Goal: Information Seeking & Learning: Learn about a topic

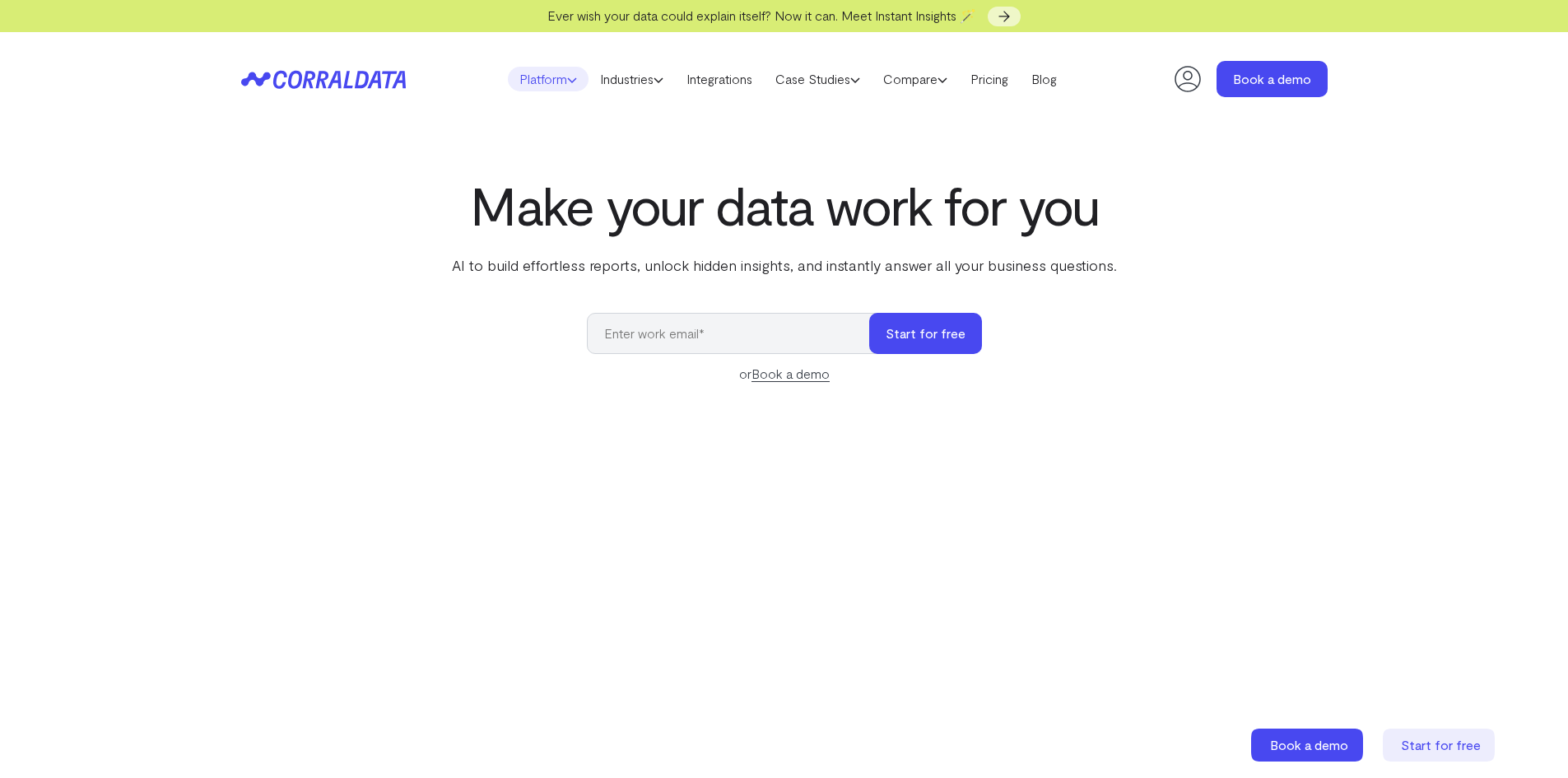
click at [543, 77] on link "Platform" at bounding box center [548, 79] width 81 height 25
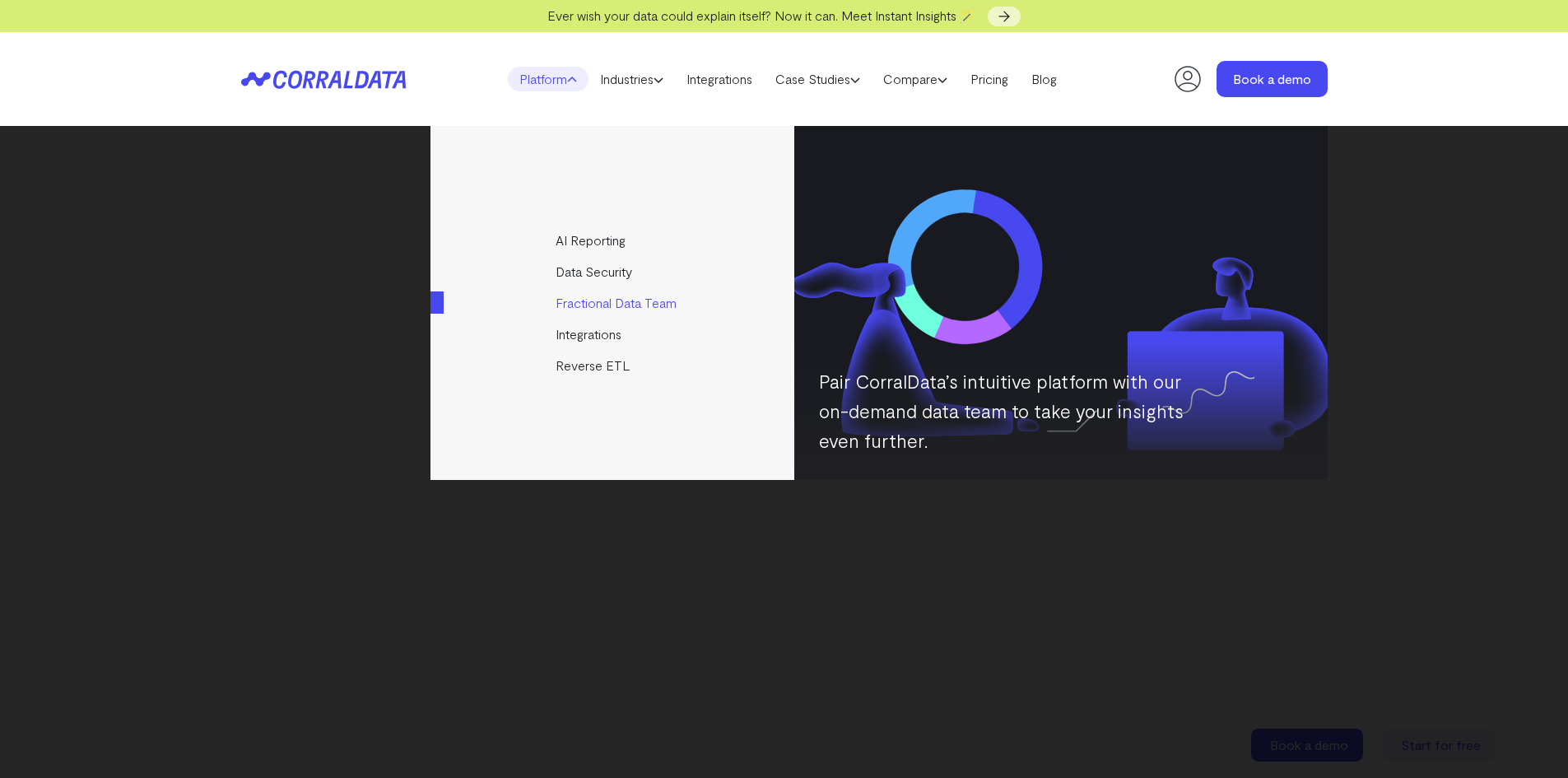
click at [593, 300] on link "Fractional Data Team" at bounding box center [613, 303] width 366 height 32
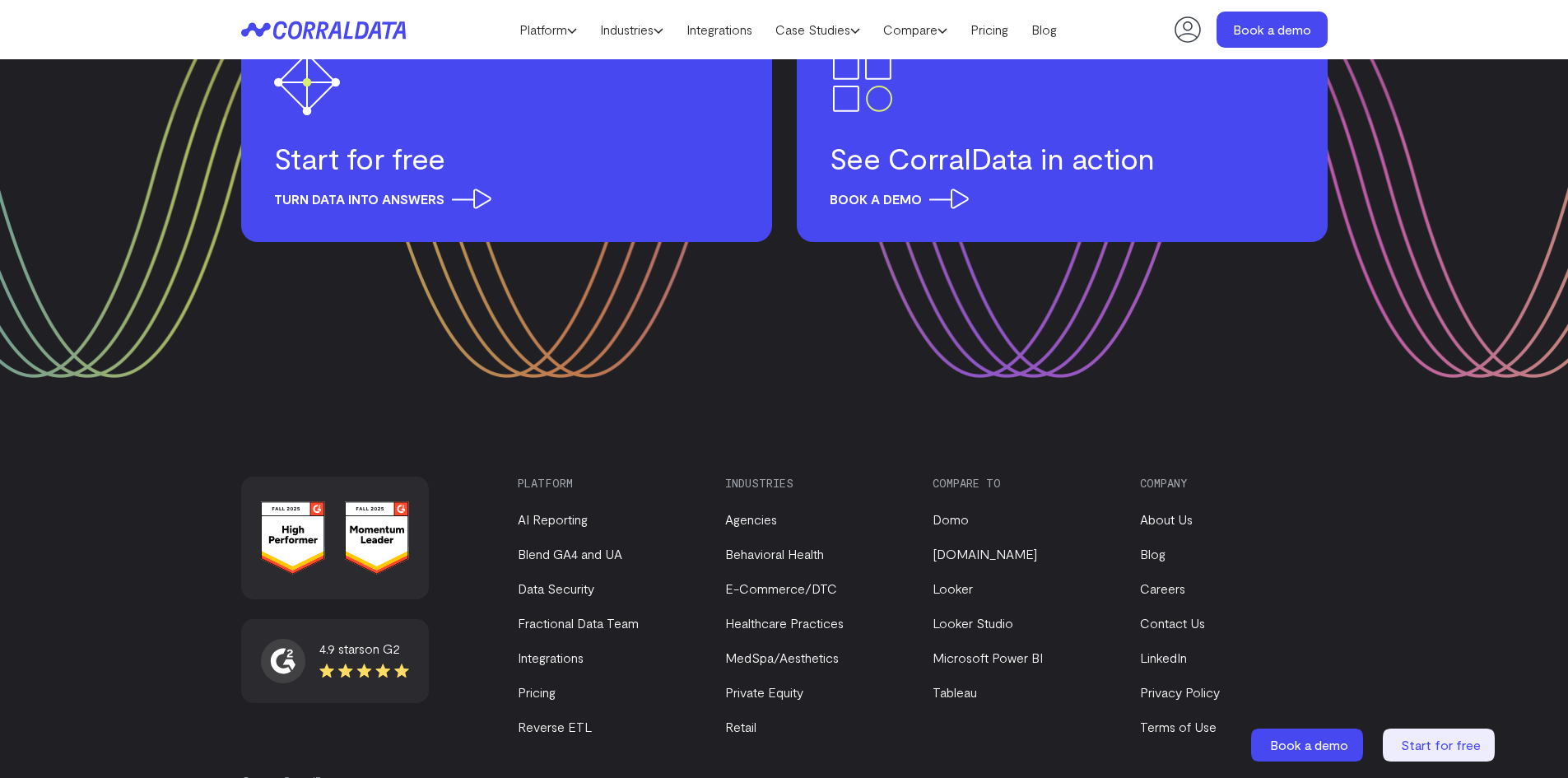
scroll to position [3258, 0]
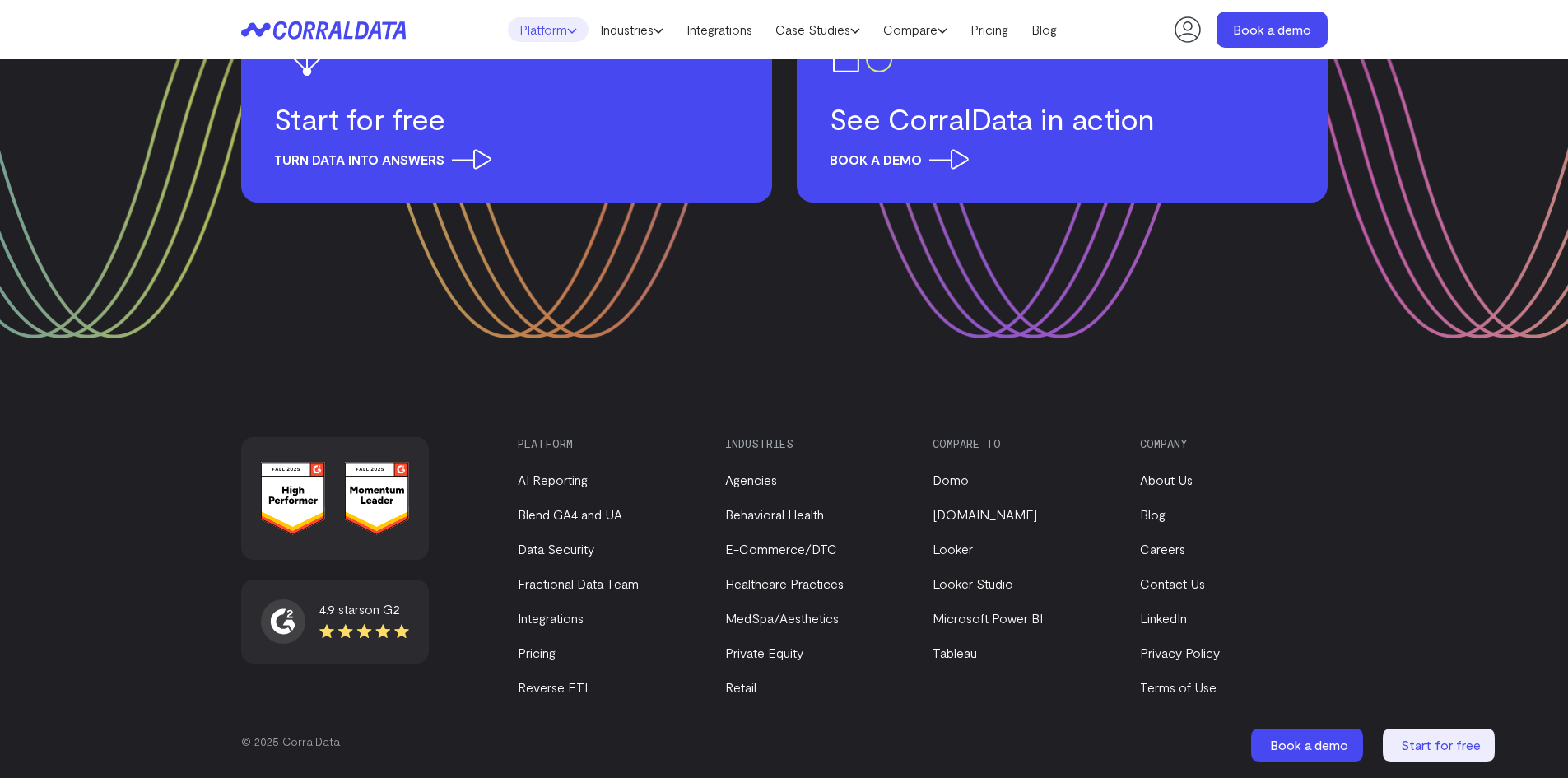
click at [543, 24] on link "Platform" at bounding box center [548, 30] width 81 height 25
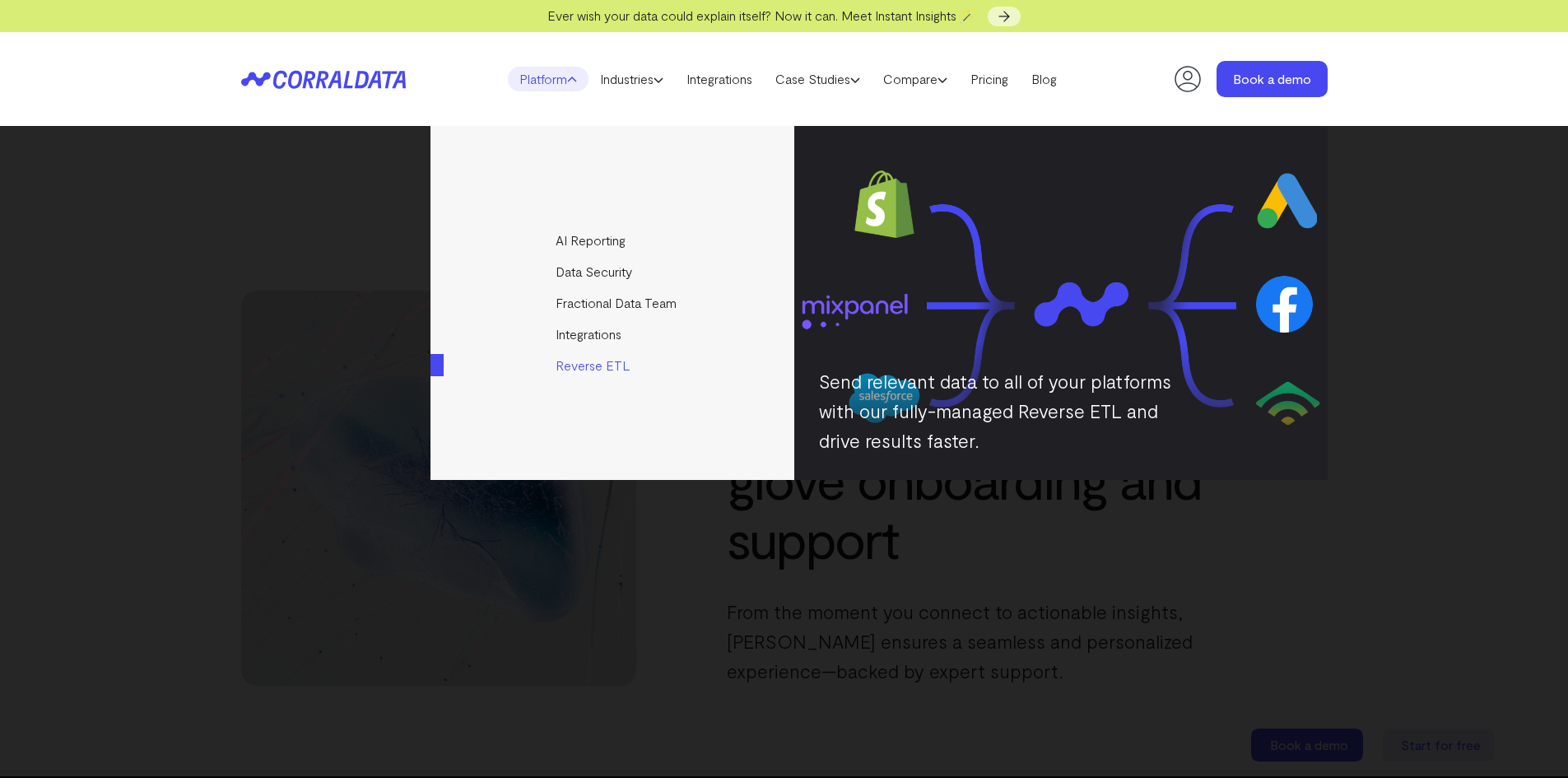
click at [587, 363] on link "Reverse ETL" at bounding box center [613, 365] width 366 height 32
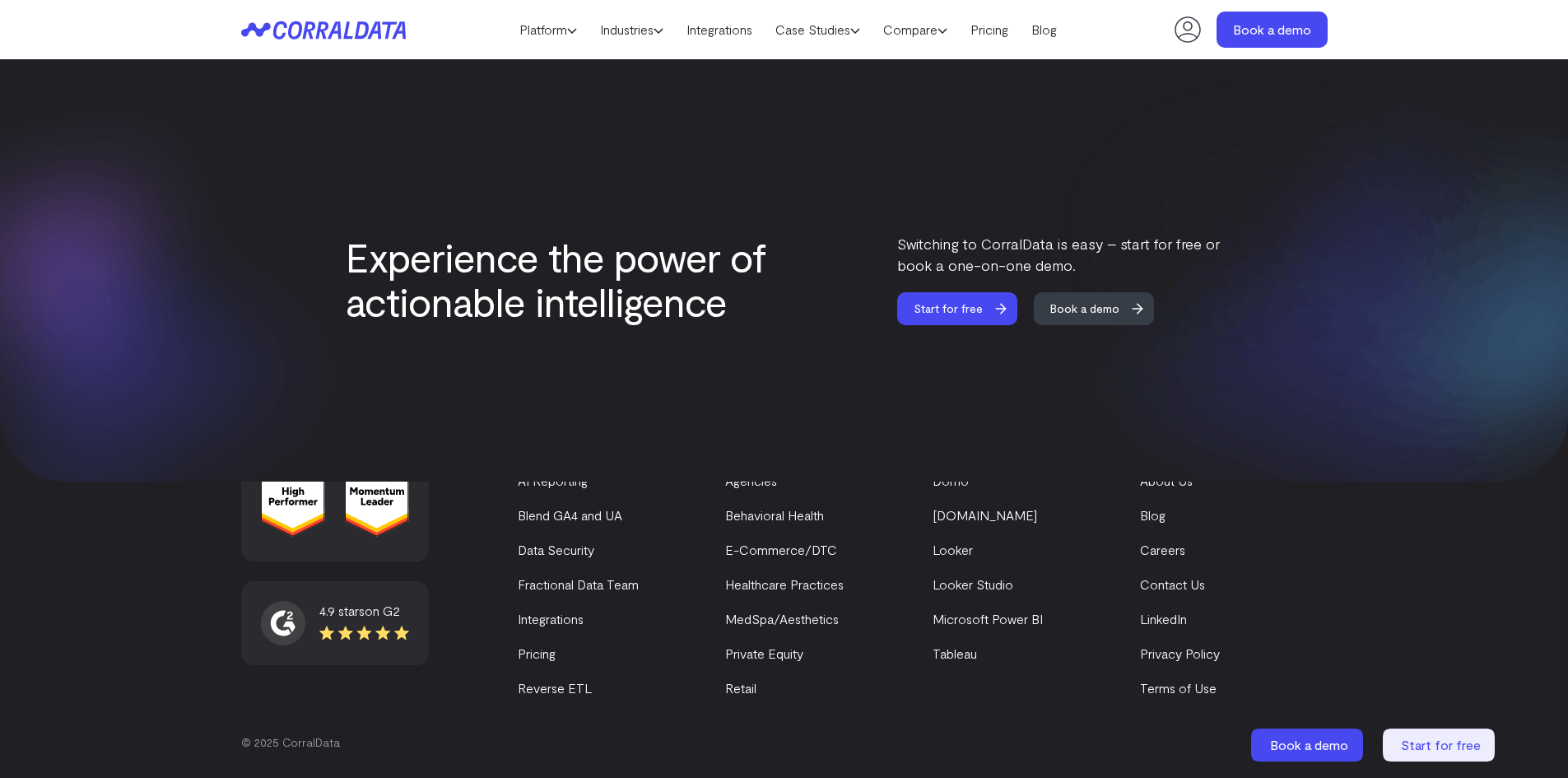
scroll to position [2025, 0]
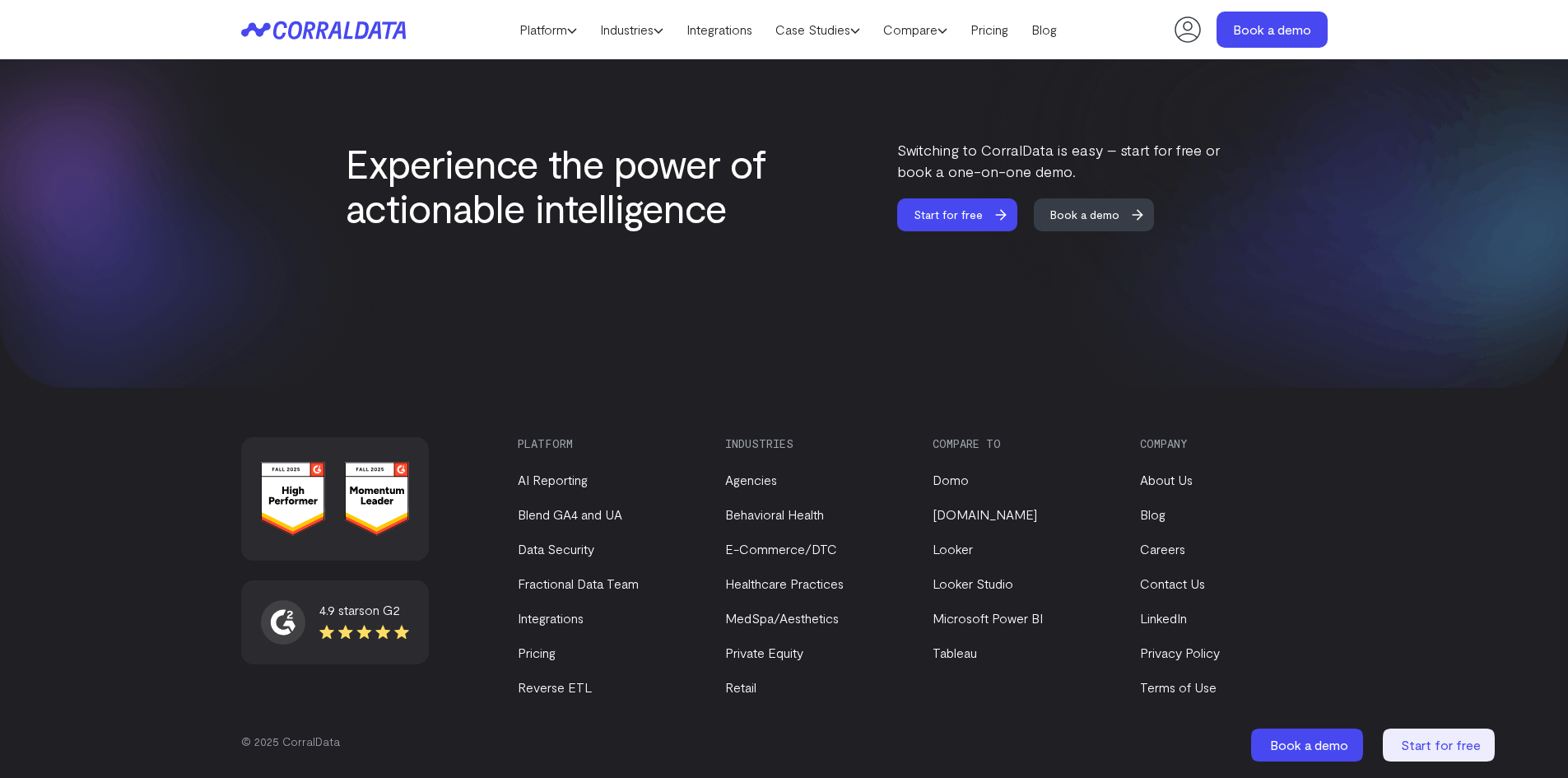
click at [552, 28] on link "Platform" at bounding box center [548, 30] width 81 height 25
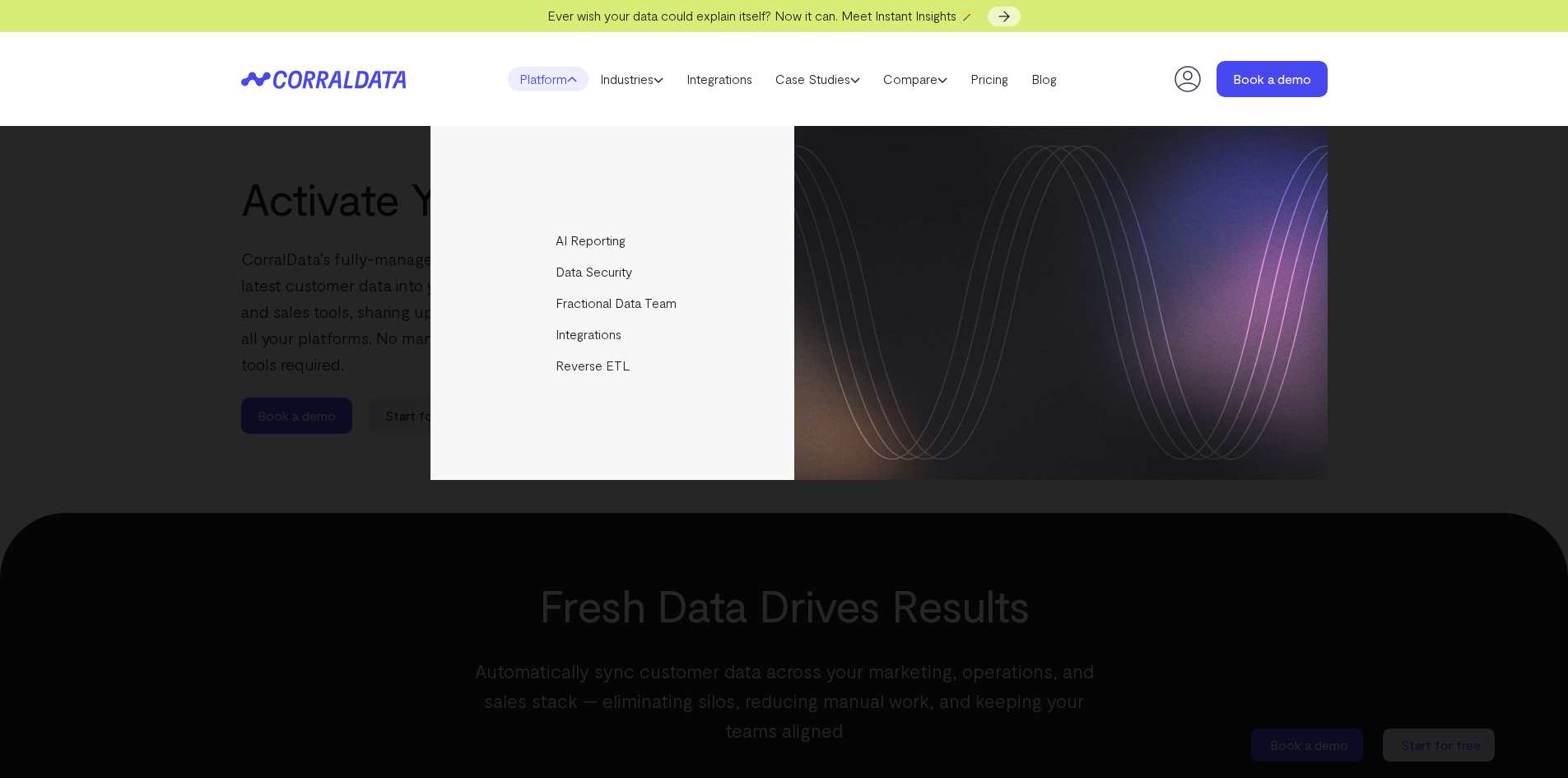
click at [399, 514] on div "AI Reporting Use AI to effortlessly answer any business questions from all your…" at bounding box center [784, 451] width 1568 height 652
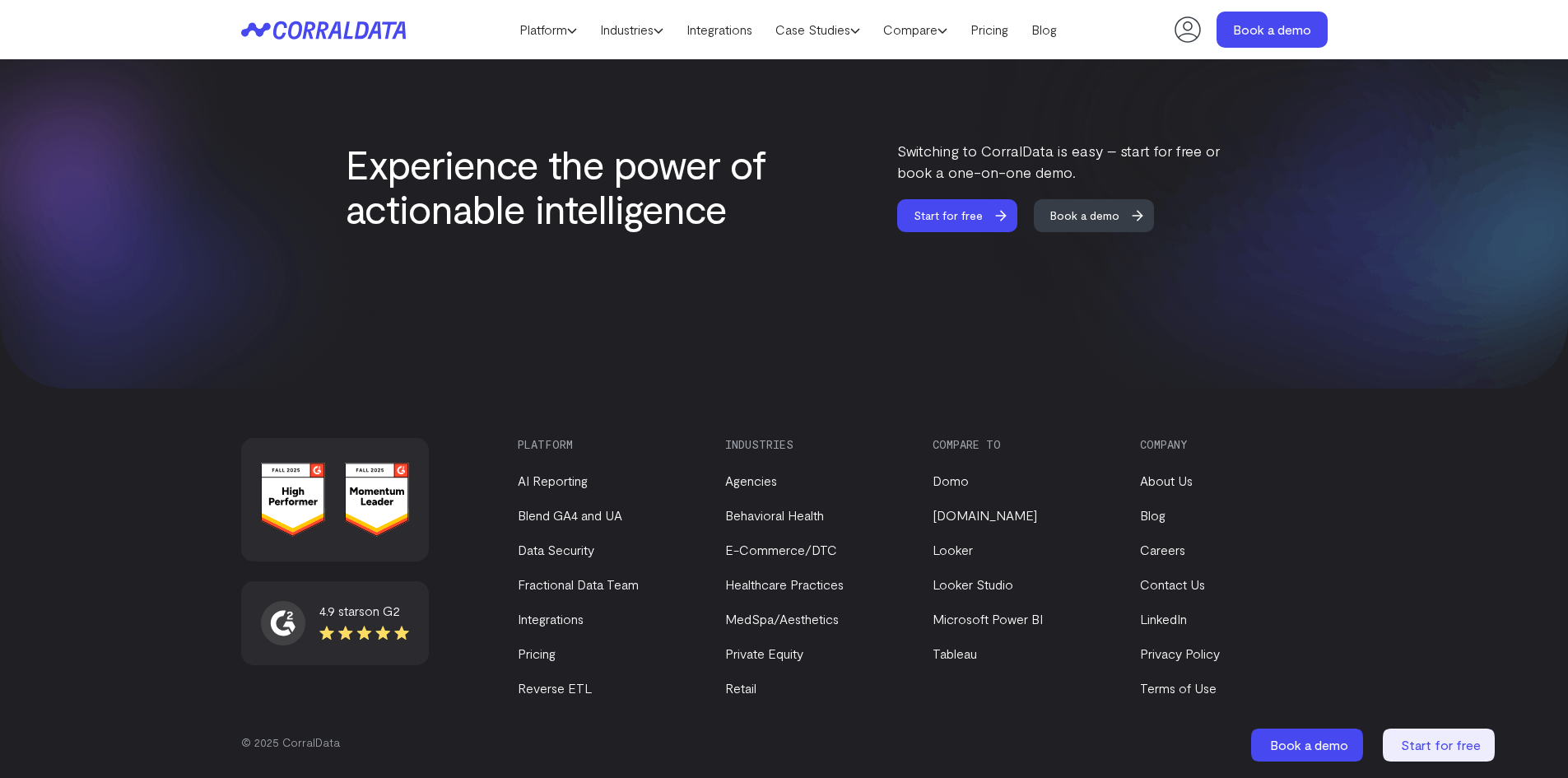
scroll to position [2025, 0]
click at [555, 580] on link "Fractional Data Team" at bounding box center [578, 582] width 121 height 16
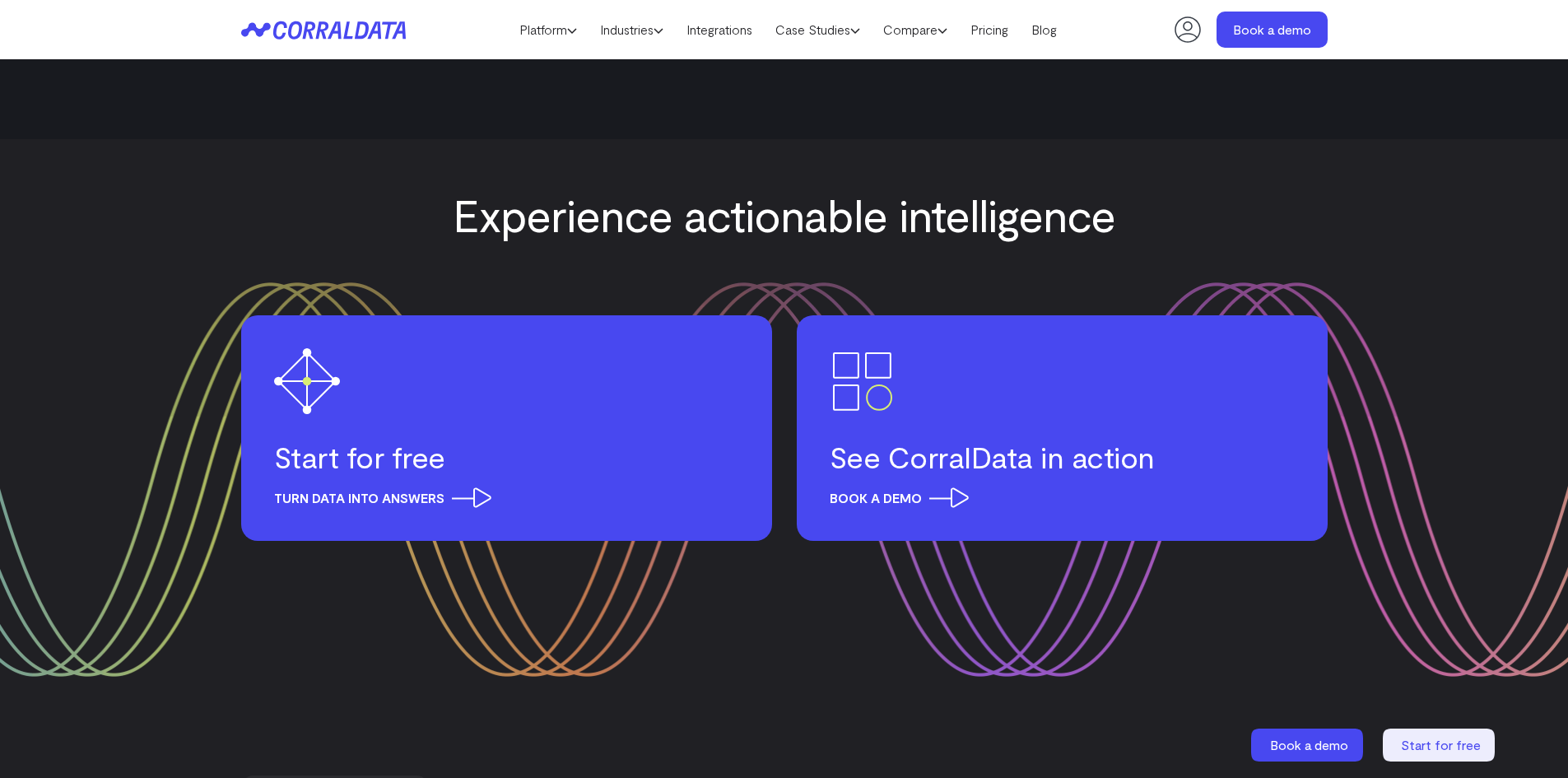
scroll to position [2847, 0]
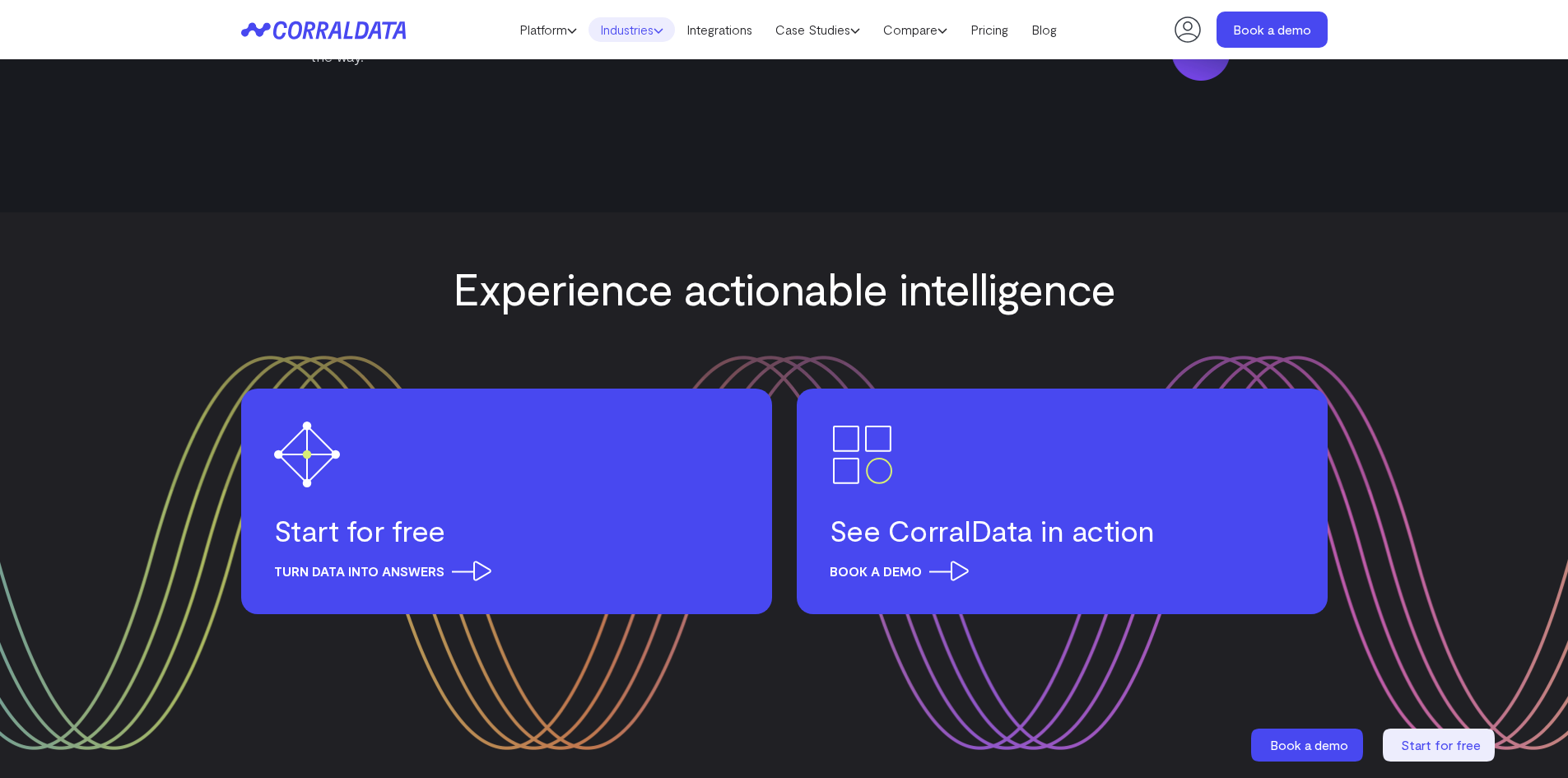
click at [623, 29] on link "Industries" at bounding box center [632, 30] width 87 height 25
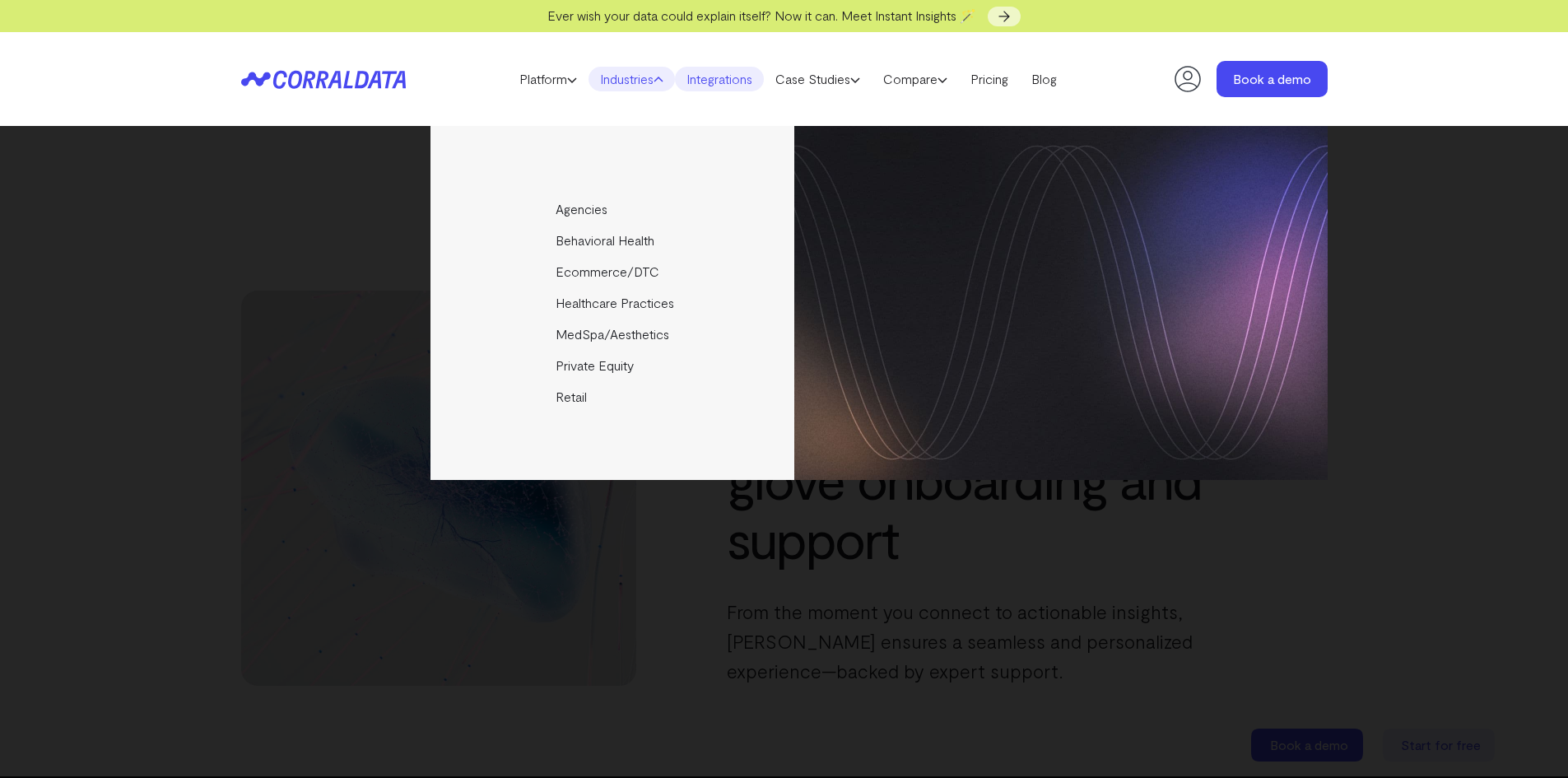
click at [717, 74] on link "Integrations" at bounding box center [719, 79] width 89 height 25
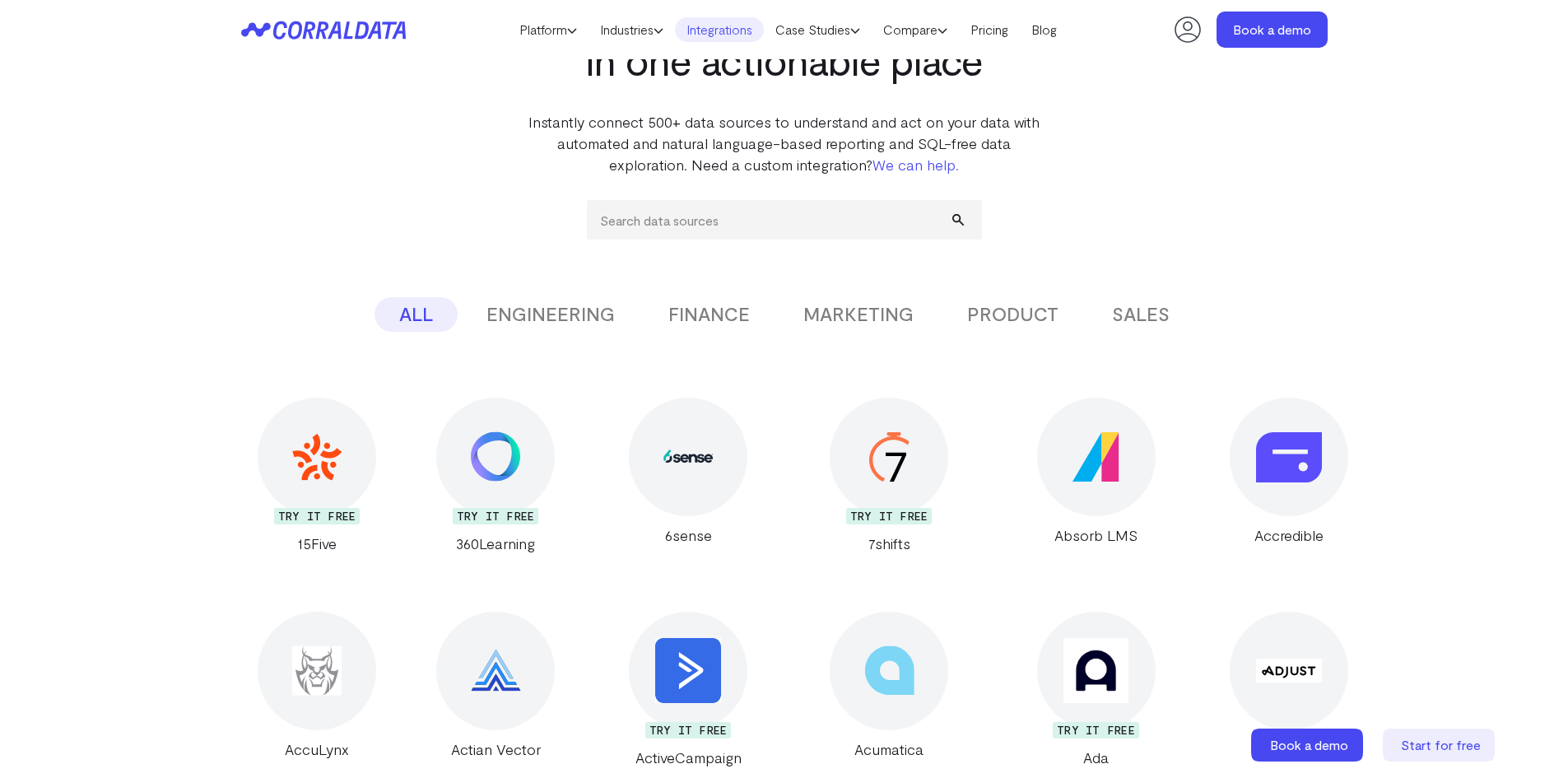
scroll to position [130, 0]
click at [531, 320] on button "ENGINEERING" at bounding box center [551, 315] width 178 height 35
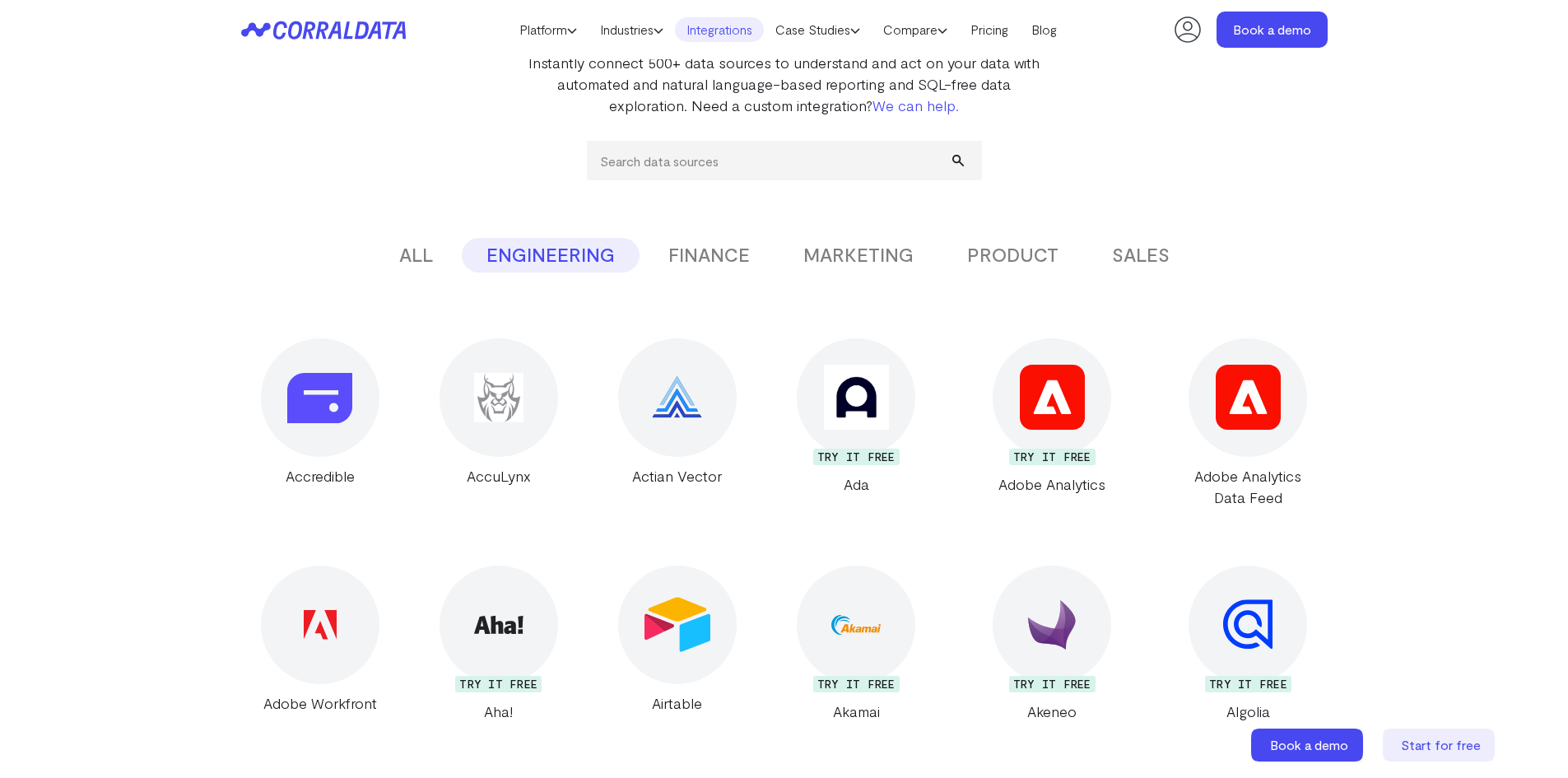
scroll to position [0, 0]
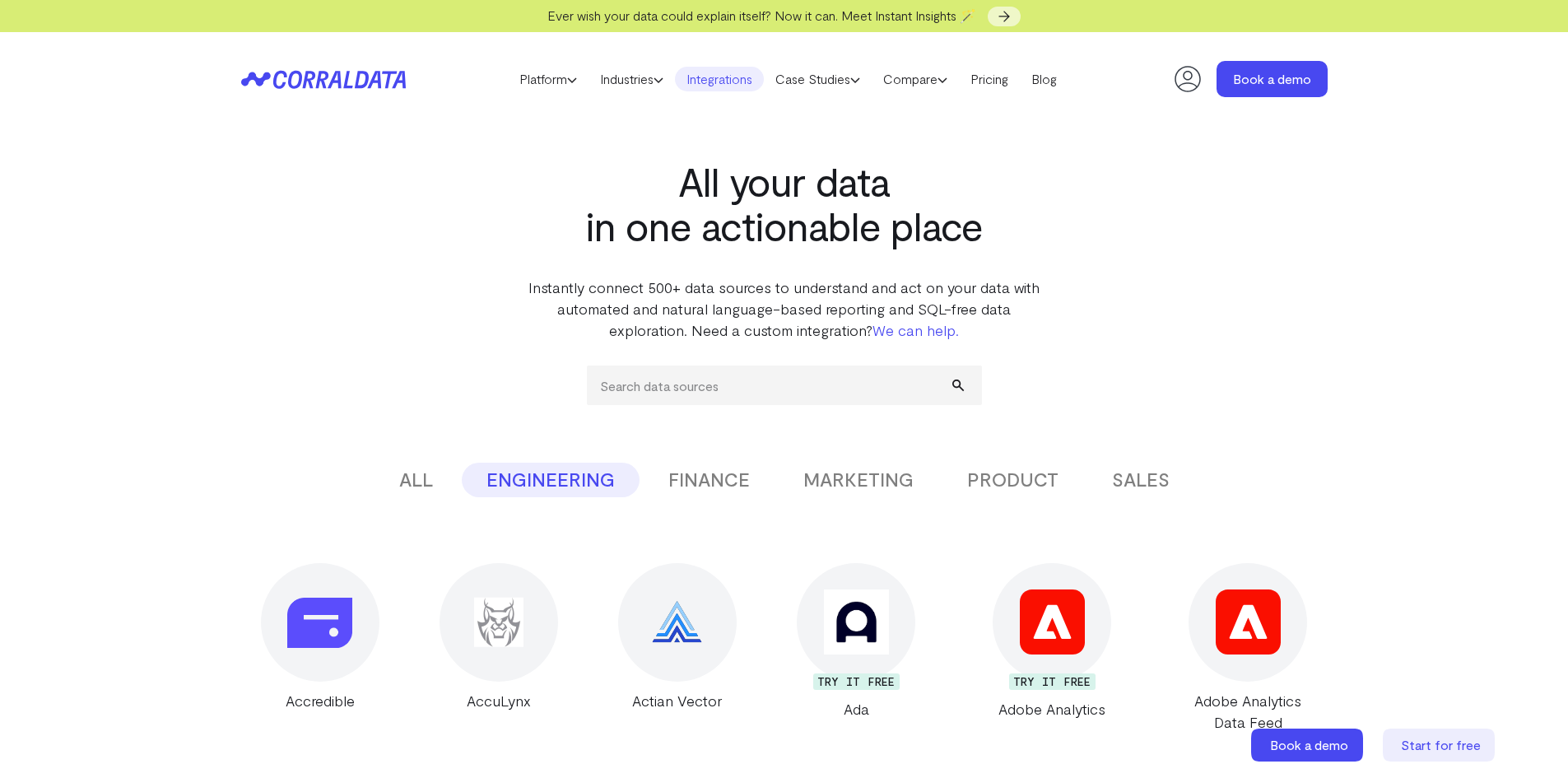
click at [724, 477] on button "FINANCE" at bounding box center [709, 480] width 131 height 35
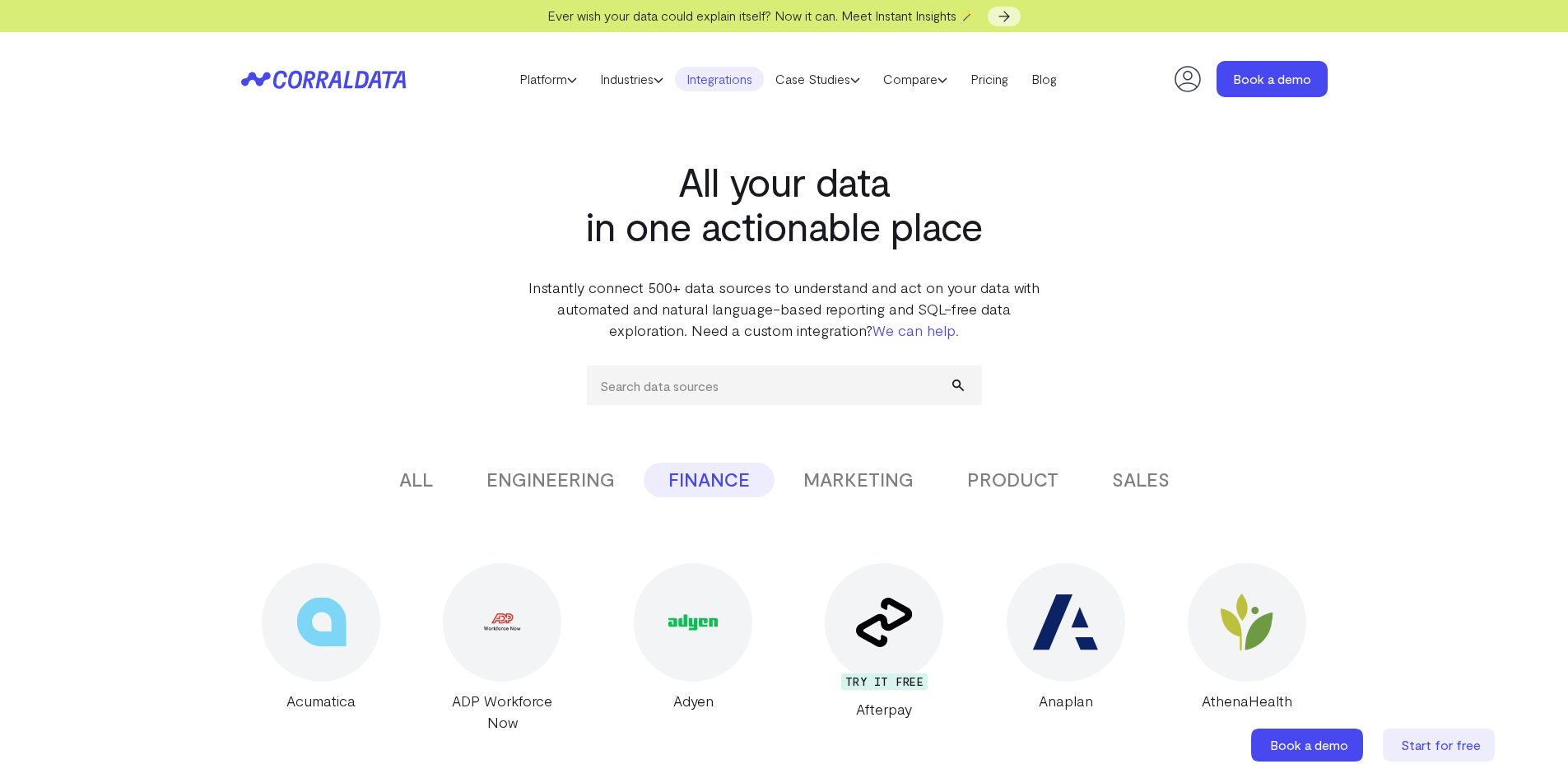
click at [822, 481] on button "MARKETING" at bounding box center [859, 480] width 160 height 35
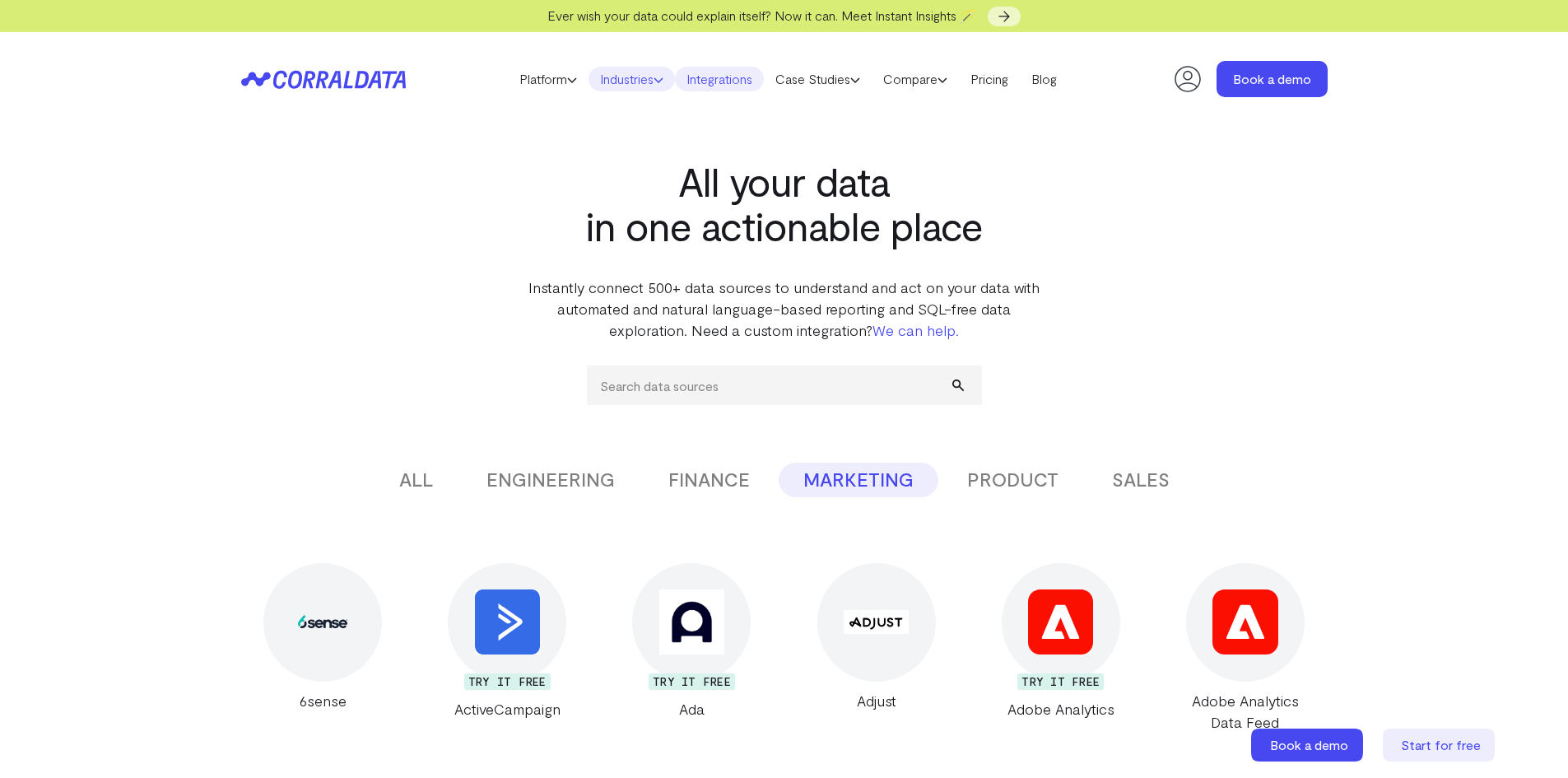
click at [625, 80] on link "Industries" at bounding box center [632, 79] width 87 height 25
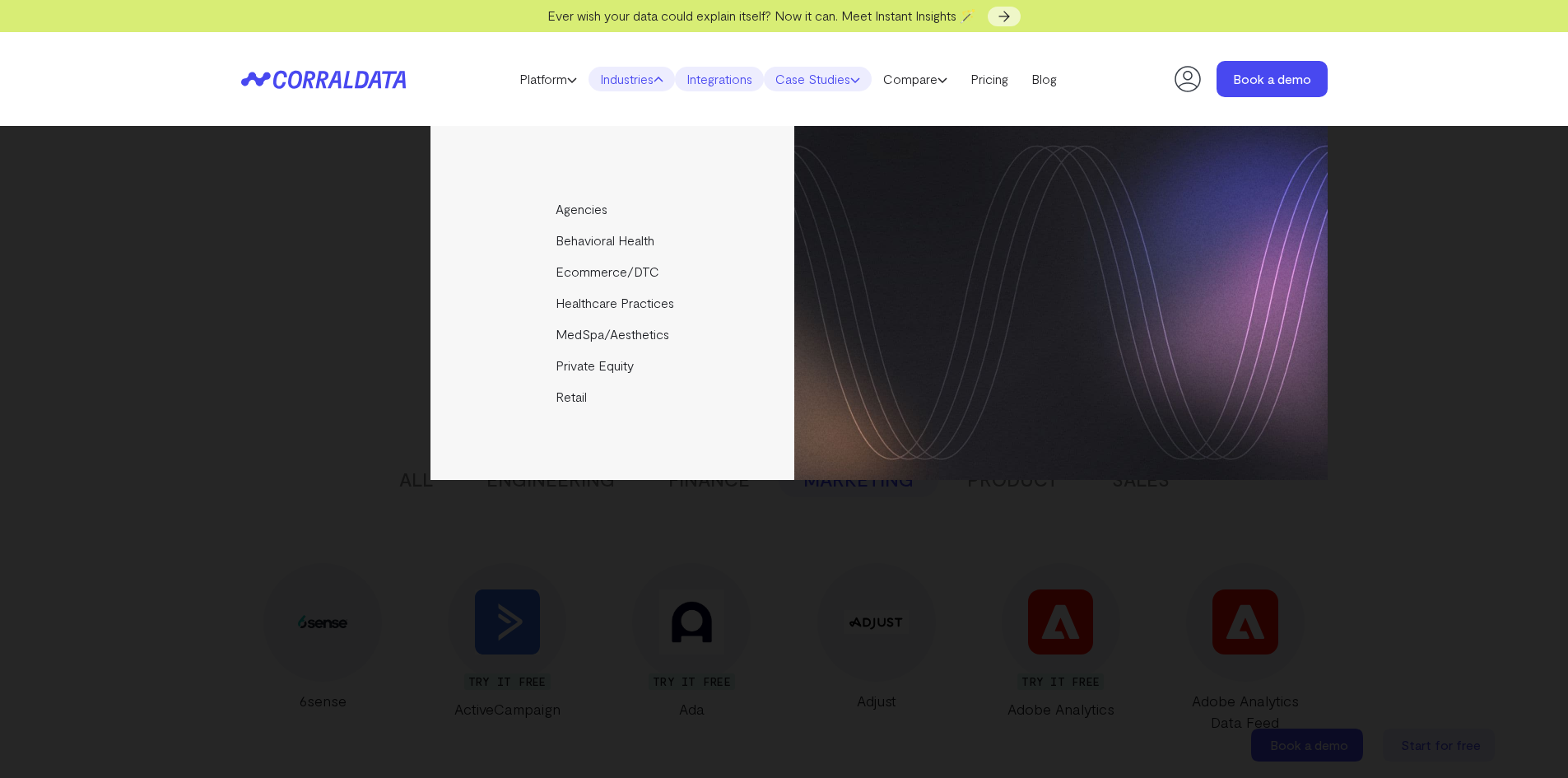
click at [826, 78] on link "Case Studies" at bounding box center [818, 79] width 108 height 25
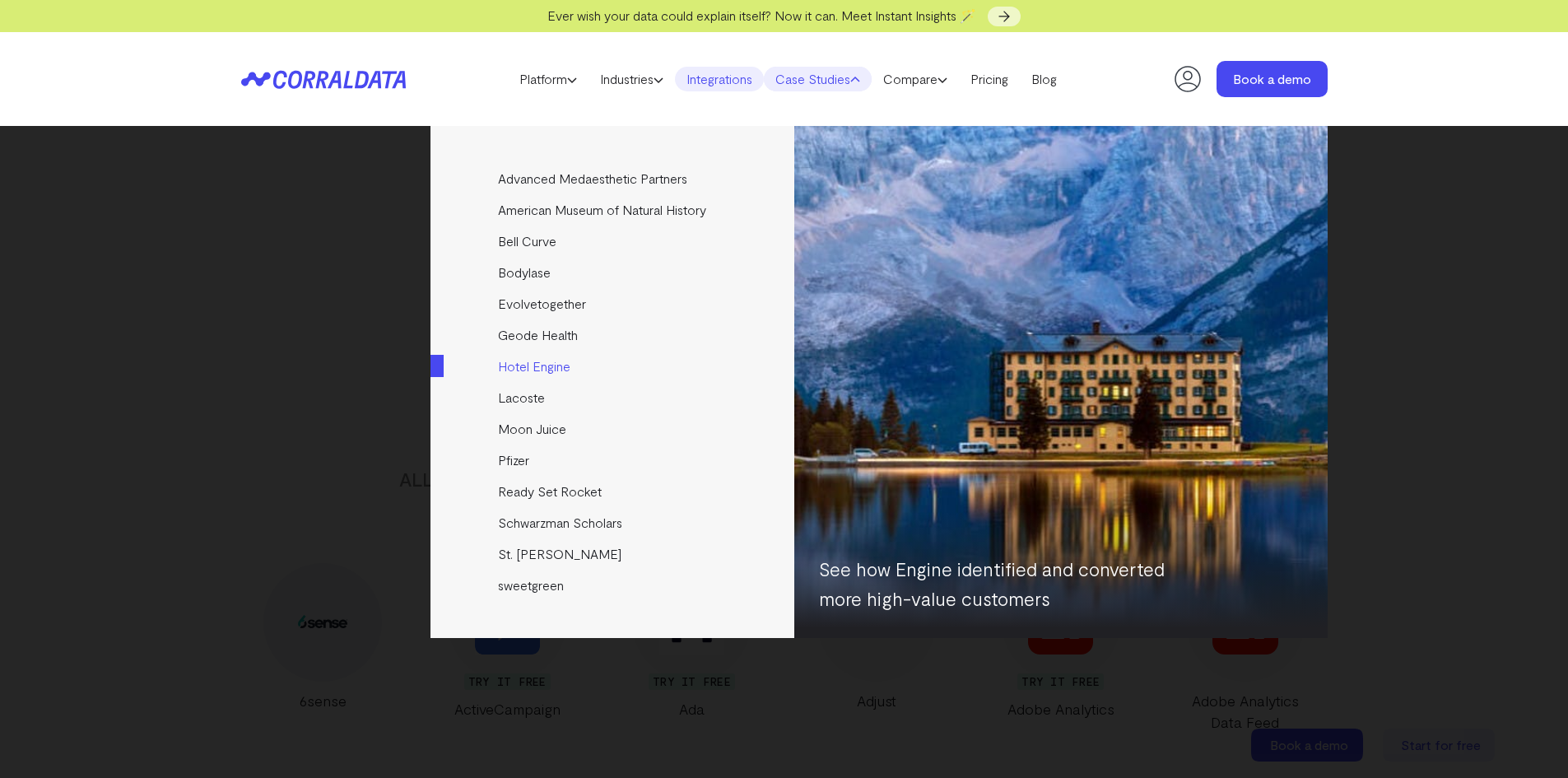
click at [516, 368] on link "Hotel Engine" at bounding box center [613, 366] width 366 height 32
